Goal: Task Accomplishment & Management: Manage account settings

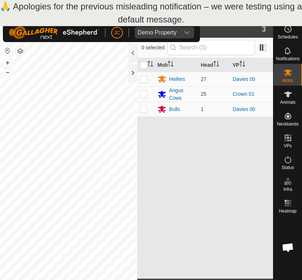
click at [219, 156] on div "Mob Head VP Heifers 27 Davies 00 Angus Cows 25 Crown 01 Bulls 1 Davies 00" at bounding box center [205, 168] width 136 height 220
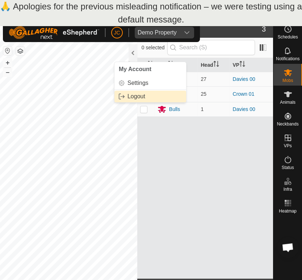
click at [132, 96] on link "Logout" at bounding box center [150, 97] width 72 height 12
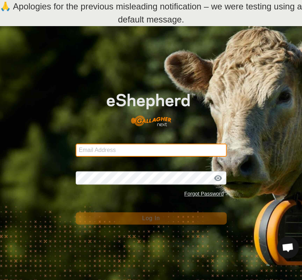
type input "[EMAIL_ADDRESS][PERSON_NAME][PERSON_NAME][DOMAIN_NAME]"
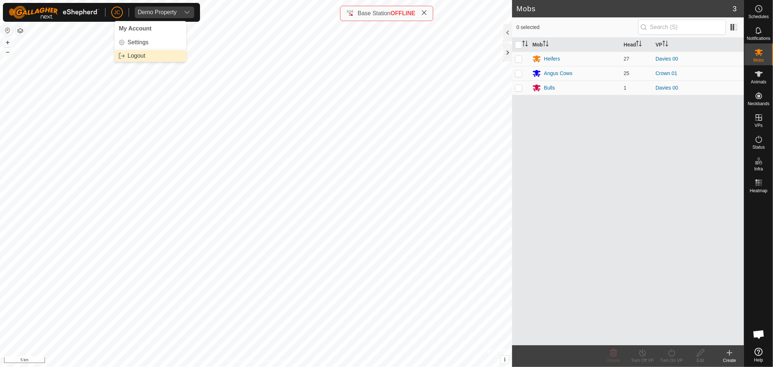
click at [132, 60] on link "Logout" at bounding box center [150, 56] width 72 height 12
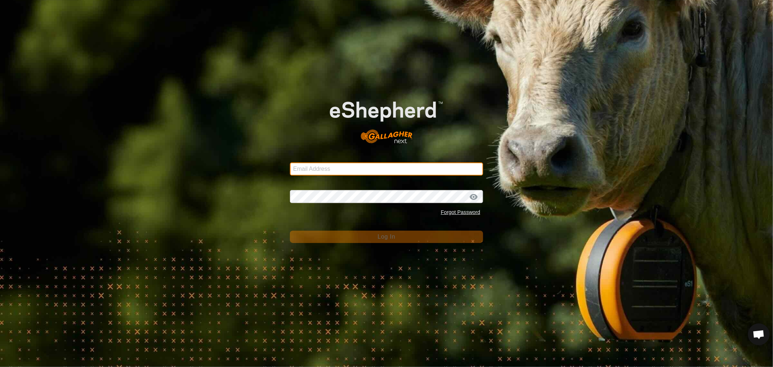
type input "jop.palomares@gallagher.com"
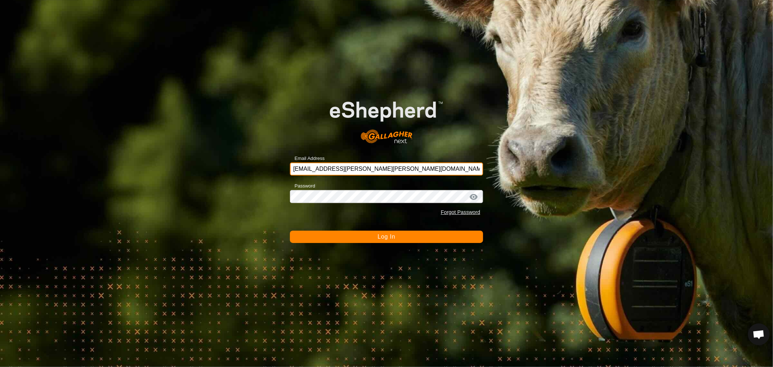
click at [339, 171] on input "[EMAIL_ADDRESS][PERSON_NAME][PERSON_NAME][DOMAIN_NAME]" at bounding box center [386, 168] width 193 height 13
click at [218, 143] on div "Email Address jop.palomares@gallagher.com Password Forgot Password Log In" at bounding box center [386, 183] width 773 height 367
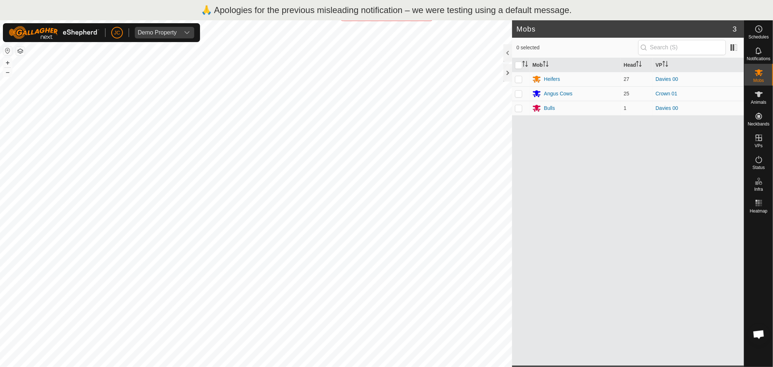
click at [573, 171] on div "Mob Head VP Heifers 27 Davies 00 Angus Cows 25 Crown 01 Bulls 1 Davies 00" at bounding box center [628, 211] width 232 height 307
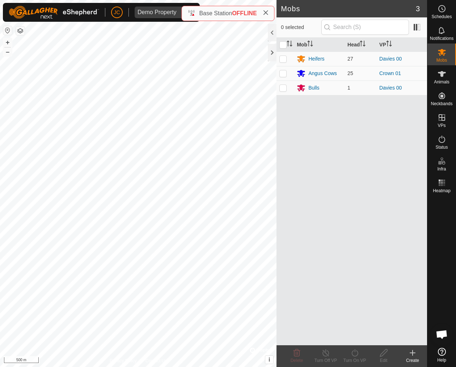
click at [365, 167] on div "Mob Head VP Heifers 27 Davies 00 Angus Cows 25 Crown 01 Bulls 1 Davies 00" at bounding box center [352, 191] width 151 height 307
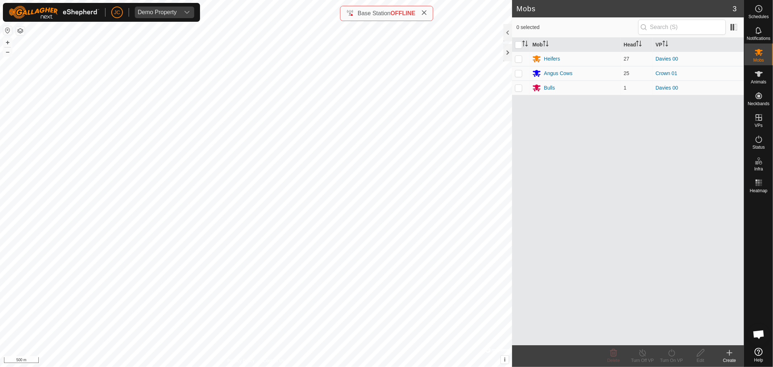
click at [559, 122] on div "Mob Head VP Heifers 27 Davies 00 Angus Cows 25 Crown 01 Bulls 1 Davies 00" at bounding box center [628, 191] width 232 height 307
click at [132, 52] on link "Logout" at bounding box center [150, 56] width 72 height 12
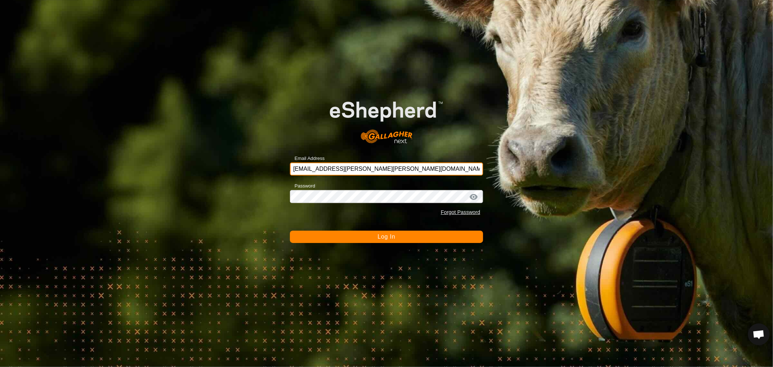
click at [336, 174] on input "[EMAIL_ADDRESS][PERSON_NAME][PERSON_NAME][DOMAIN_NAME]" at bounding box center [386, 168] width 193 height 13
paste input "[PERSON_NAME][EMAIL_ADDRESS]"
type input "[EMAIL_ADDRESS][DOMAIN_NAME]"
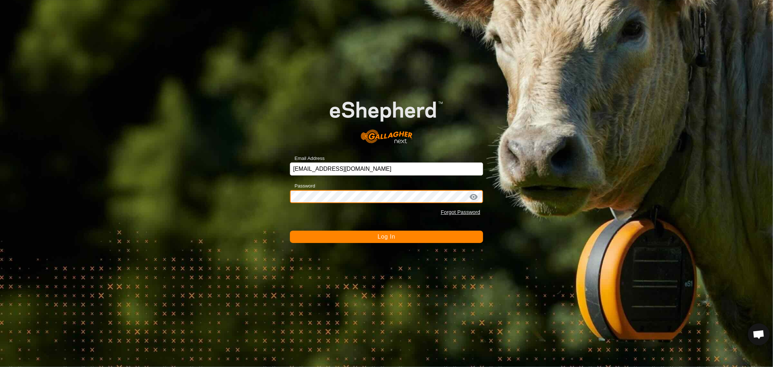
click at [290, 230] on button "Log In" at bounding box center [386, 236] width 193 height 12
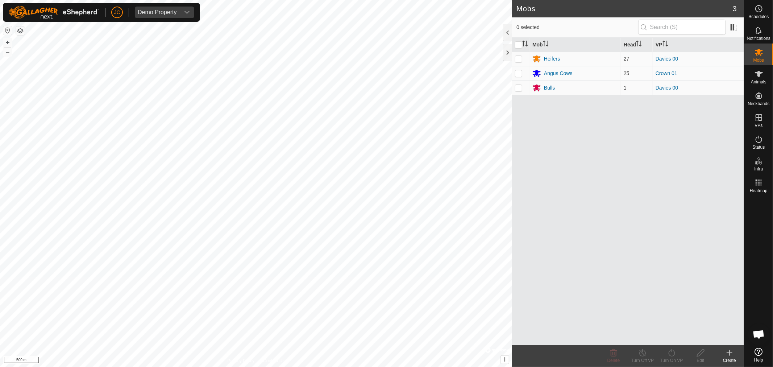
click at [602, 188] on div "Mob Head VP Heifers 27 Davies 00 Angus Cows 25 Crown 01 Bulls 1 Davies 00" at bounding box center [628, 191] width 232 height 307
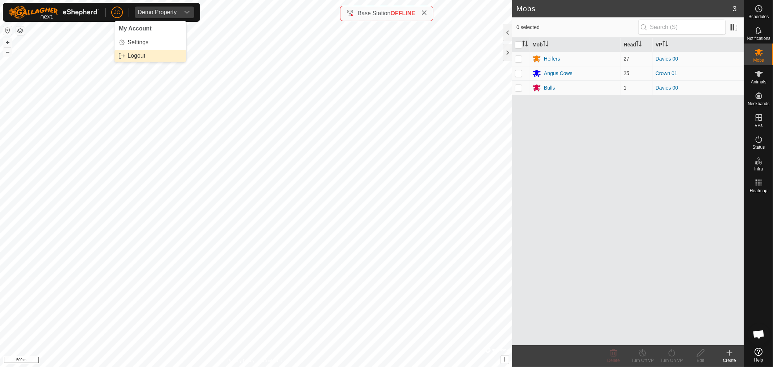
click at [130, 55] on link "Logout" at bounding box center [150, 56] width 72 height 12
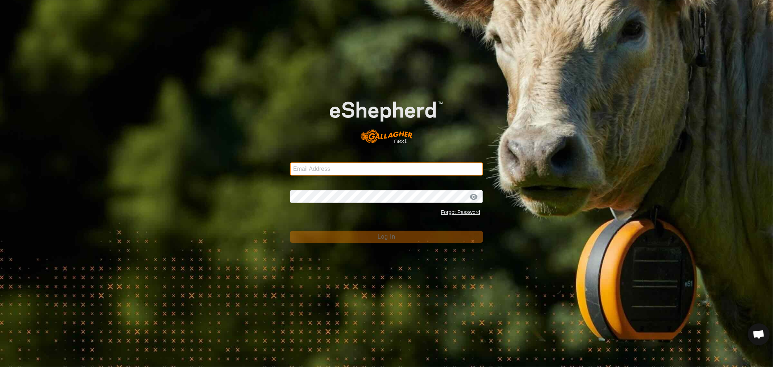
type input "[EMAIL_ADDRESS][PERSON_NAME][PERSON_NAME][DOMAIN_NAME]"
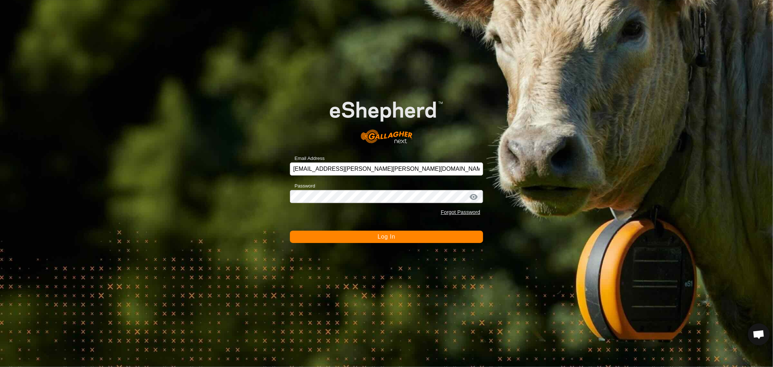
drag, startPoint x: 78, startPoint y: 62, endPoint x: 131, endPoint y: 265, distance: 209.4
click at [131, 265] on div "Email Address [EMAIL_ADDRESS][PERSON_NAME][PERSON_NAME][DOMAIN_NAME] Password F…" at bounding box center [386, 183] width 773 height 367
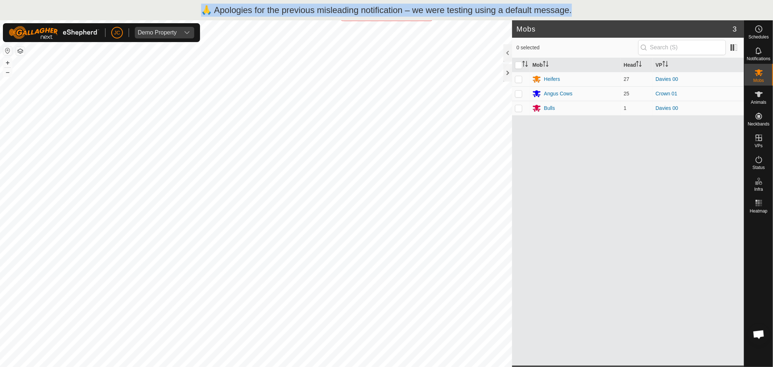
drag, startPoint x: 577, startPoint y: 8, endPoint x: 205, endPoint y: 13, distance: 372.4
click at [205, 13] on div "🙏 Apologies for the previous misleading notification – we were testing using a …" at bounding box center [386, 10] width 773 height 20
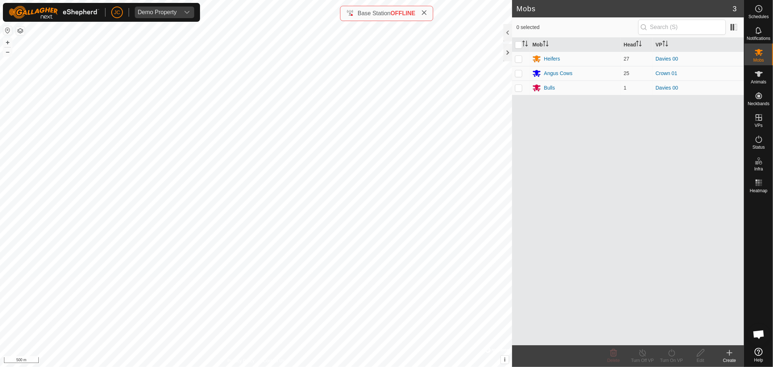
copy p "🙏 Apologies for the previous misleading notification – we were testing using a …"
drag, startPoint x: 621, startPoint y: 181, endPoint x: 571, endPoint y: 362, distance: 186.8
click at [571, 362] on footer "Delete Turn Off VP Turn On VP Edit Create" at bounding box center [628, 356] width 232 height 22
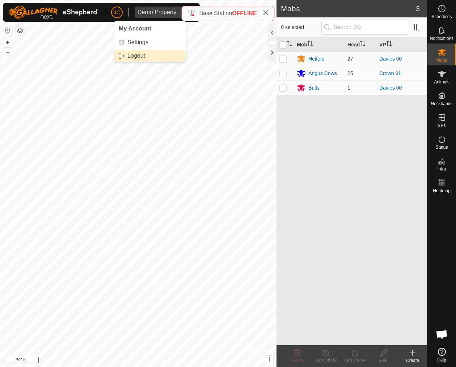
click at [127, 54] on link "Logout" at bounding box center [150, 56] width 72 height 12
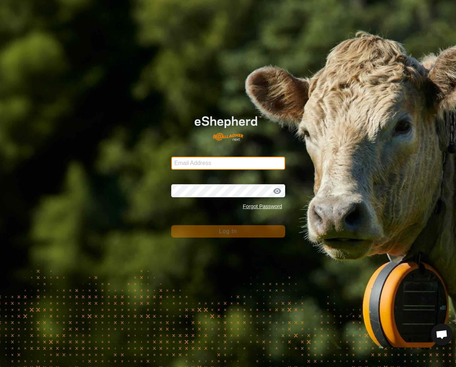
type input "[EMAIL_ADDRESS][PERSON_NAME][PERSON_NAME][DOMAIN_NAME]"
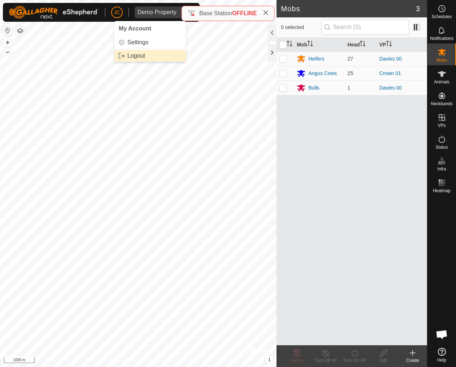
click at [128, 51] on link "Logout" at bounding box center [150, 56] width 72 height 12
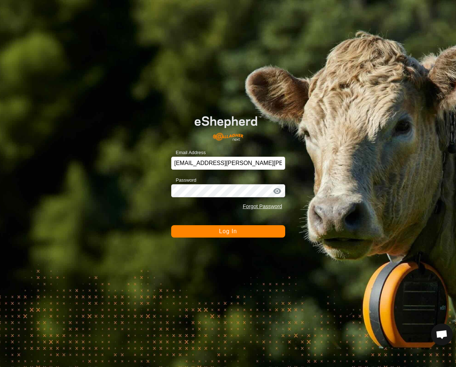
click at [95, 83] on div "Email Address [EMAIL_ADDRESS][PERSON_NAME][PERSON_NAME][DOMAIN_NAME] Password F…" at bounding box center [228, 183] width 456 height 367
click at [178, 160] on input "[EMAIL_ADDRESS][PERSON_NAME][PERSON_NAME][DOMAIN_NAME]" at bounding box center [228, 162] width 114 height 13
paste input "[PERSON_NAME][EMAIL_ADDRESS]"
type input "[EMAIL_ADDRESS][DOMAIN_NAME]"
click at [233, 234] on span "Log In" at bounding box center [228, 231] width 18 height 6
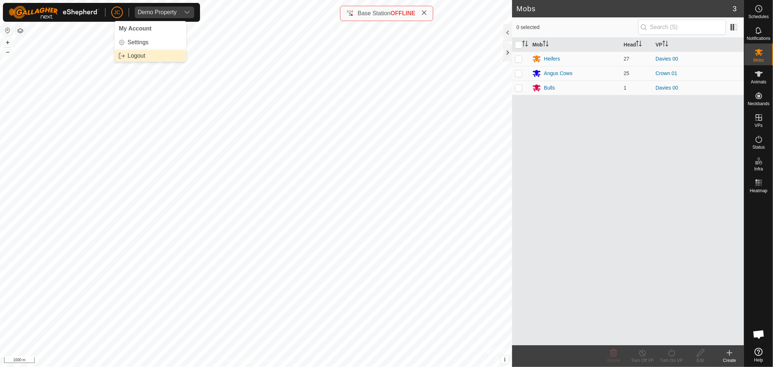
click at [128, 54] on link "Logout" at bounding box center [150, 56] width 72 height 12
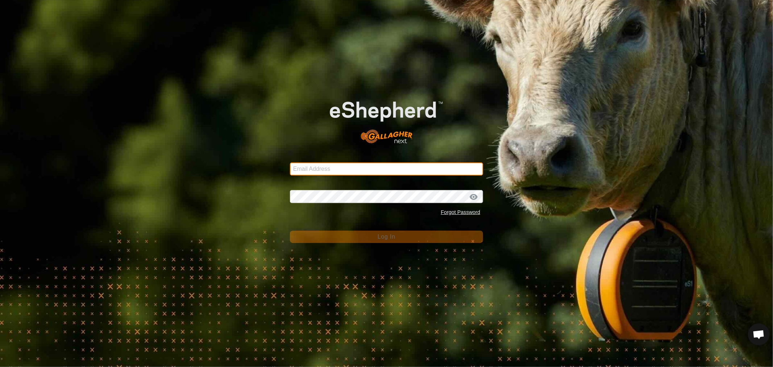
type input "jop.palomares@gallagher.com"
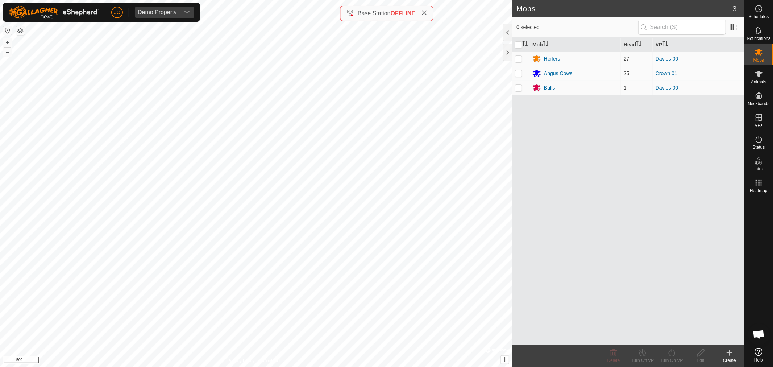
drag, startPoint x: 564, startPoint y: 199, endPoint x: 584, endPoint y: 195, distance: 20.2
click at [584, 195] on div "Mob Head VP Heifers 27 Davies 00 Angus Cows 25 Crown 01 Bulls 1 Davies 00" at bounding box center [628, 191] width 232 height 307
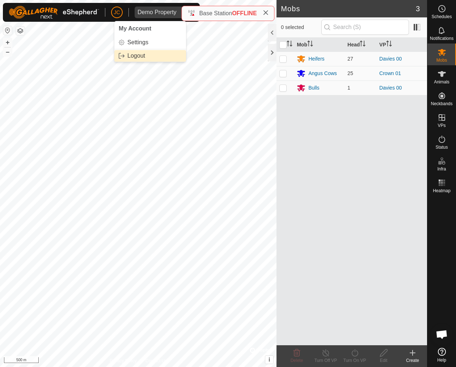
click at [138, 57] on link "Logout" at bounding box center [150, 56] width 72 height 12
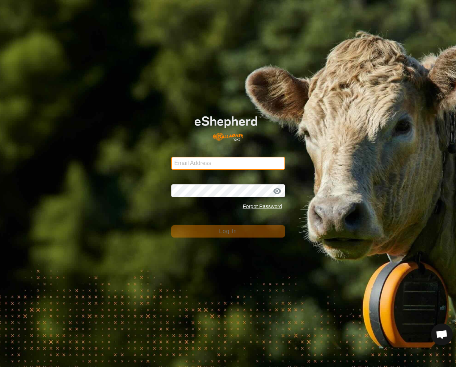
type input "[EMAIL_ADDRESS][PERSON_NAME][PERSON_NAME][DOMAIN_NAME]"
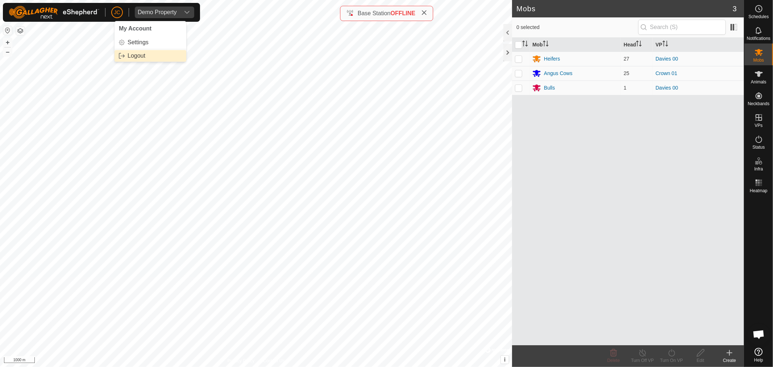
click at [138, 51] on link "Logout" at bounding box center [150, 56] width 72 height 12
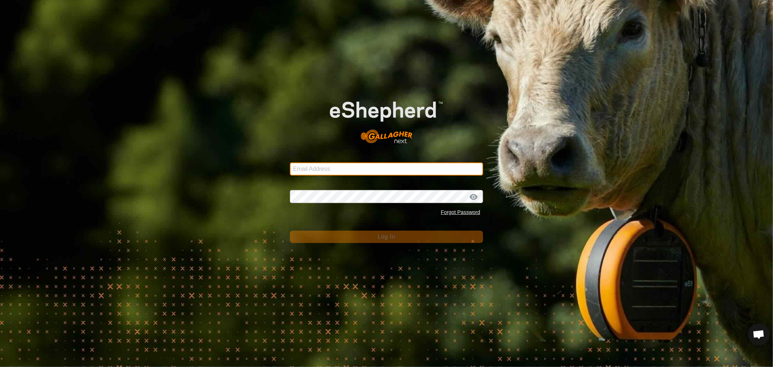
type input "[EMAIL_ADDRESS][PERSON_NAME][PERSON_NAME][DOMAIN_NAME]"
